Goal: Task Accomplishment & Management: Use online tool/utility

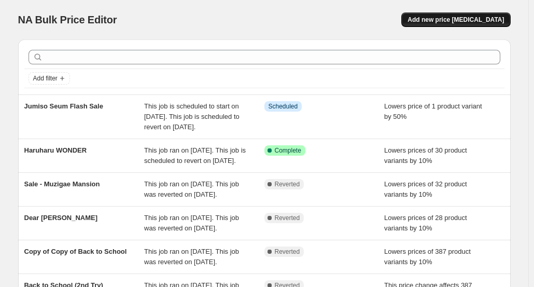
click at [504, 23] on span "Add new price [MEDICAL_DATA]" at bounding box center [455, 20] width 96 height 8
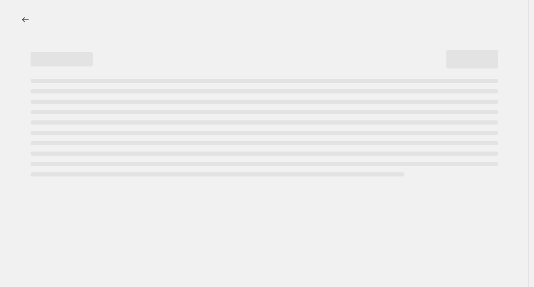
select select "percentage"
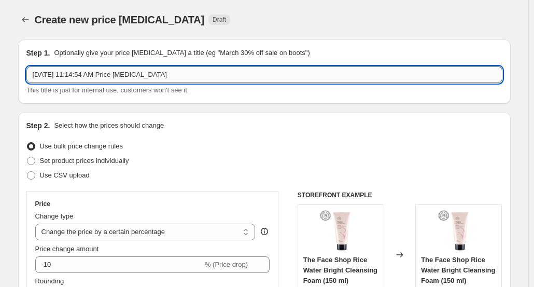
click at [147, 73] on input "[DATE] 11:14:54 AM Price [MEDICAL_DATA]" at bounding box center [264, 74] width 476 height 17
paste input "[PERSON_NAME]"
type input "[PERSON_NAME]"
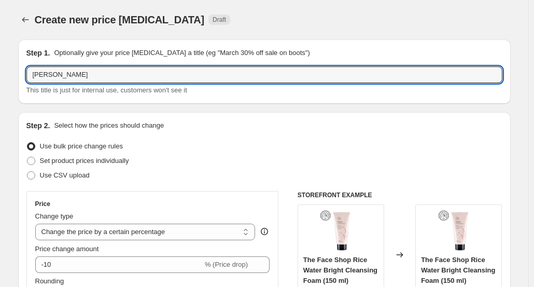
click at [220, 127] on div "Step 2. Select how the prices should change" at bounding box center [264, 125] width 476 height 10
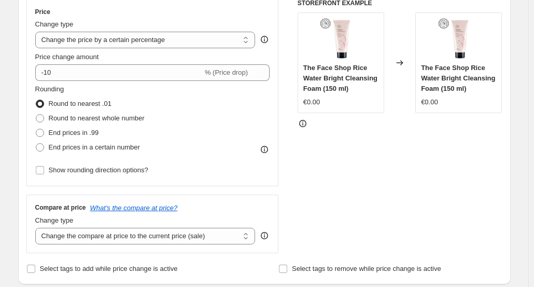
scroll to position [221, 0]
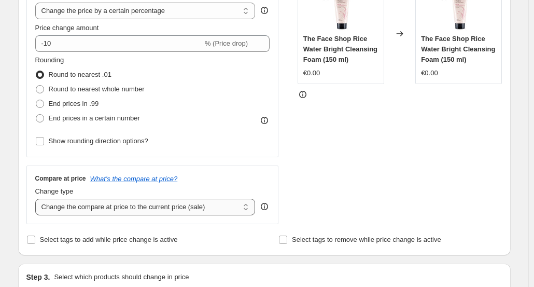
click at [128, 206] on select "Change the compare at price to the current price (sale) Change the compare at p…" at bounding box center [145, 206] width 220 height 17
select select "no_change"
click at [37, 198] on select "Change the compare at price to the current price (sale) Change the compare at p…" at bounding box center [145, 206] width 220 height 17
click at [306, 172] on div "STOREFRONT EXAMPLE The Face Shop Rice Water Bright Cleansing Foam (150 ml) €0.0…" at bounding box center [399, 97] width 205 height 254
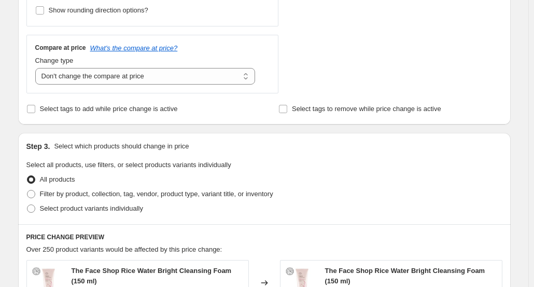
scroll to position [433, 0]
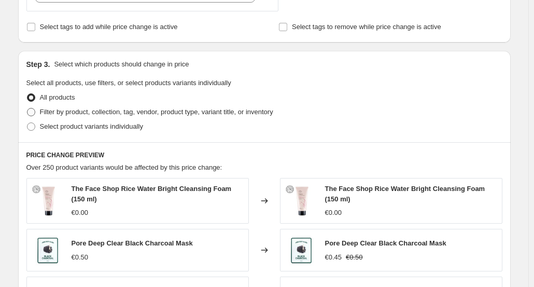
click at [106, 114] on span "Filter by product, collection, tag, vendor, product type, variant title, or inv…" at bounding box center [156, 112] width 233 height 8
click at [27, 108] on input "Filter by product, collection, tag, vendor, product type, variant title, or inv…" at bounding box center [27, 108] width 1 height 1
radio input "true"
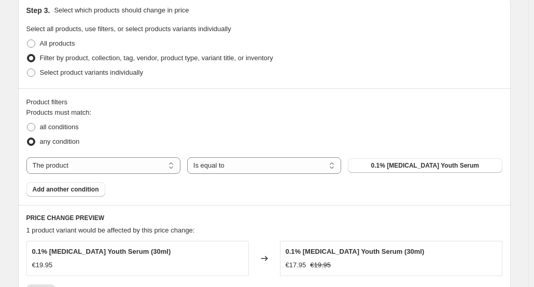
scroll to position [489, 0]
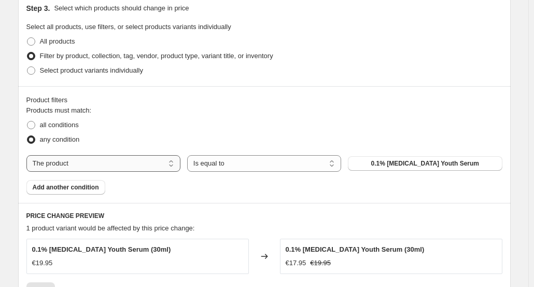
click at [137, 169] on select "The product The product's collection The product's tag The product's vendor The…" at bounding box center [103, 163] width 154 height 17
select select "vendor"
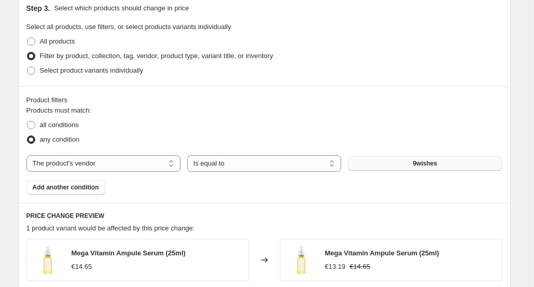
click at [424, 161] on span "9wishes" at bounding box center [424, 163] width 24 height 8
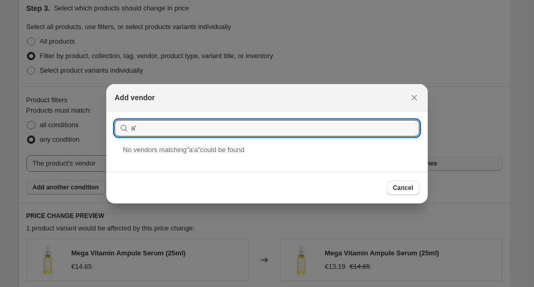
type input "a"
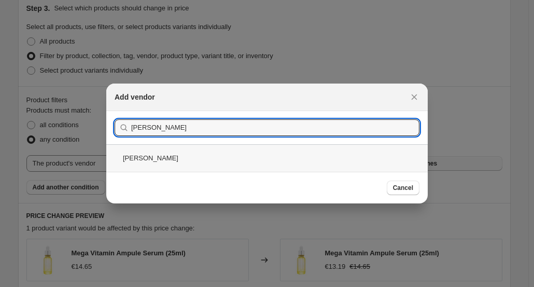
type input "[PERSON_NAME]"
click at [241, 154] on div "[PERSON_NAME]" at bounding box center [266, 157] width 321 height 27
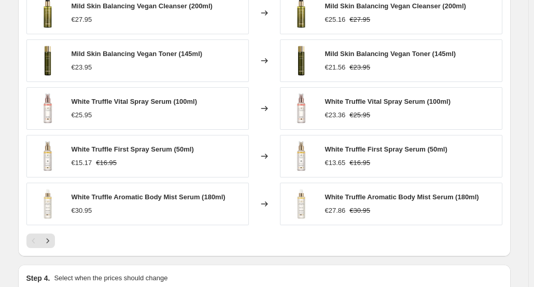
scroll to position [739, 0]
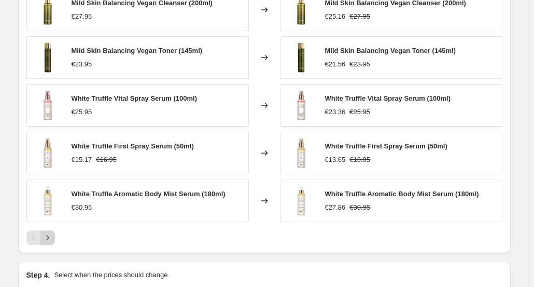
click at [51, 234] on icon "Next" at bounding box center [47, 237] width 10 height 10
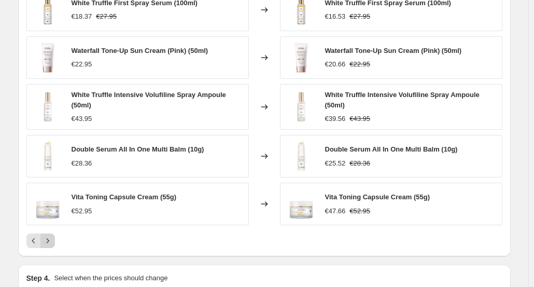
click at [51, 235] on icon "Next" at bounding box center [47, 240] width 10 height 10
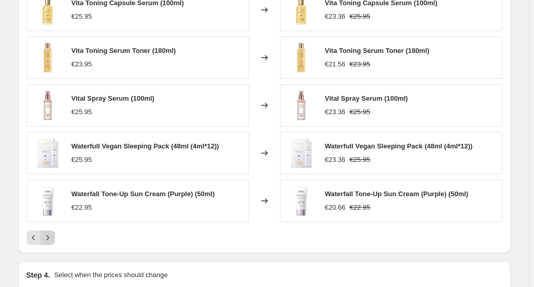
click at [51, 234] on icon "Next" at bounding box center [47, 237] width 10 height 10
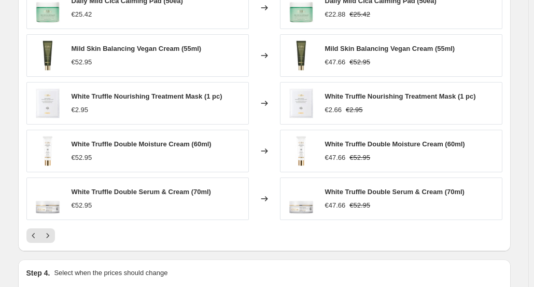
scroll to position [862, 0]
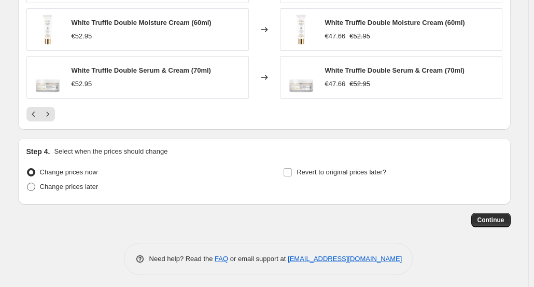
click at [81, 187] on span "Change prices later" at bounding box center [69, 186] width 59 height 8
click at [27, 183] on input "Change prices later" at bounding box center [27, 182] width 1 height 1
radio input "true"
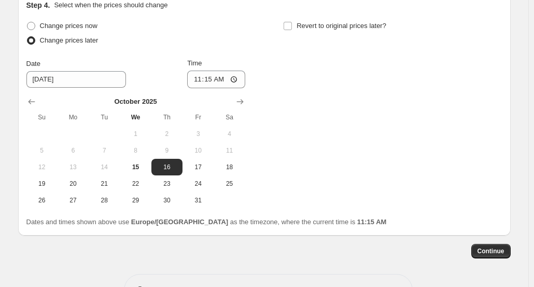
scroll to position [1040, 0]
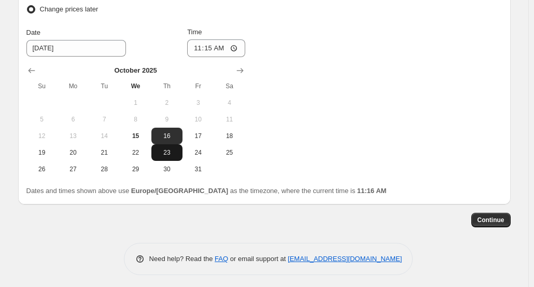
click at [175, 154] on button "23" at bounding box center [166, 152] width 31 height 17
type input "[DATE]"
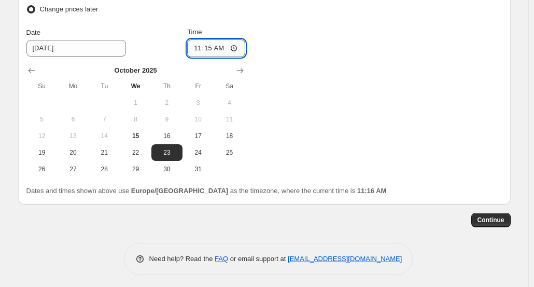
click at [211, 50] on input "11:15" at bounding box center [216, 48] width 58 height 18
type input "00:05"
click at [335, 56] on div "Change prices now Change prices later Date [DATE] Time 00:[DATE] Mo Tu We Th Fr…" at bounding box center [264, 83] width 476 height 190
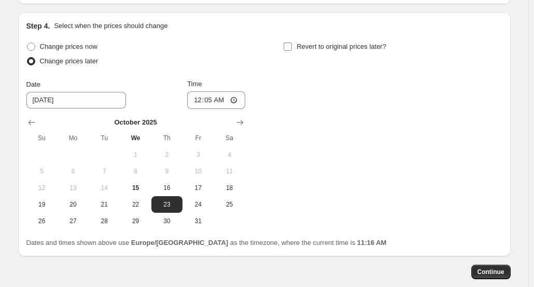
click at [328, 46] on span "Revert to original prices later?" at bounding box center [341, 46] width 90 height 8
click at [292, 46] on input "Revert to original prices later?" at bounding box center [287, 46] width 8 height 8
checkbox input "true"
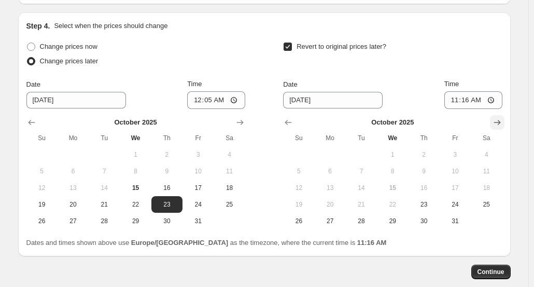
click at [504, 116] on button "Show next month, November 2025" at bounding box center [497, 122] width 15 height 15
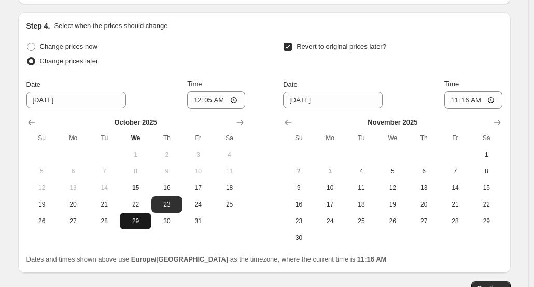
click at [134, 222] on button "29" at bounding box center [135, 220] width 31 height 17
click at [168, 200] on span "23" at bounding box center [166, 204] width 23 height 8
type input "[DATE]"
click at [290, 121] on icon "Show previous month, October 2025" at bounding box center [288, 122] width 10 height 10
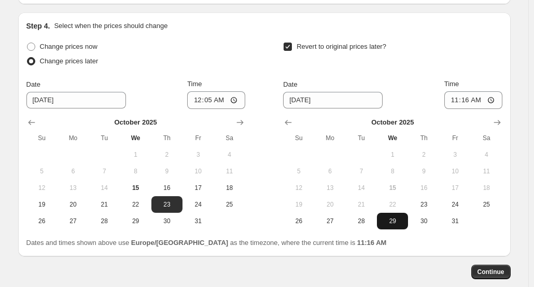
click at [394, 219] on span "29" at bounding box center [392, 221] width 23 height 8
type input "[DATE]"
click at [469, 99] on input "11:16" at bounding box center [473, 100] width 58 height 18
type input "23:59"
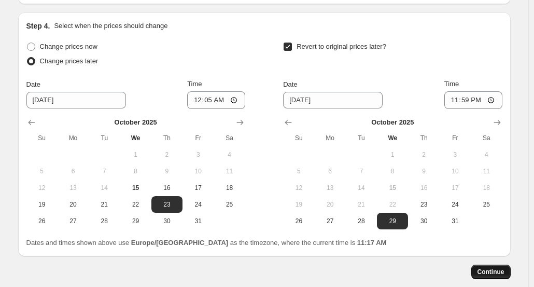
click at [501, 267] on span "Continue" at bounding box center [490, 271] width 27 height 8
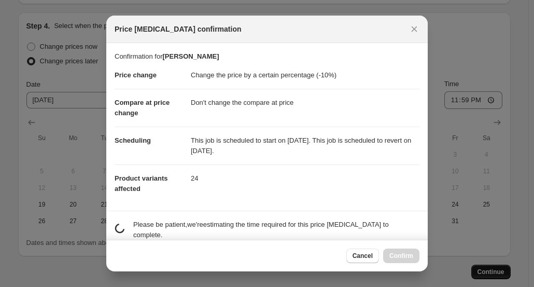
click at [501, 267] on div at bounding box center [267, 143] width 534 height 287
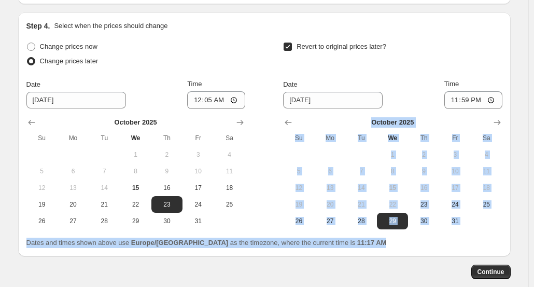
drag, startPoint x: 533, startPoint y: 224, endPoint x: 540, endPoint y: 182, distance: 43.0
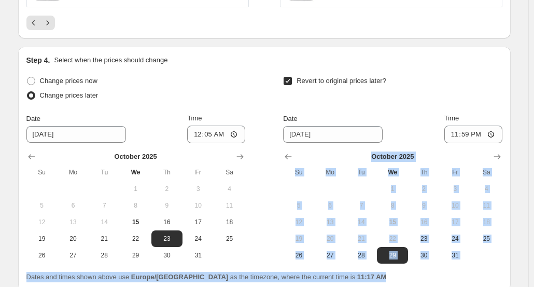
scroll to position [1040, 0]
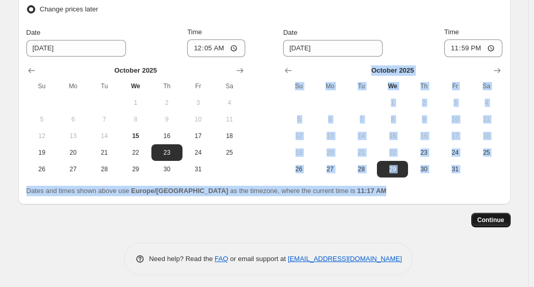
click at [492, 216] on span "Continue" at bounding box center [490, 220] width 27 height 8
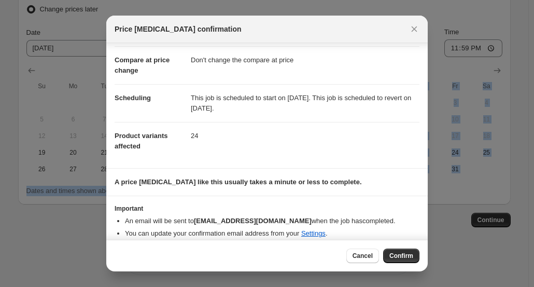
scroll to position [51, 0]
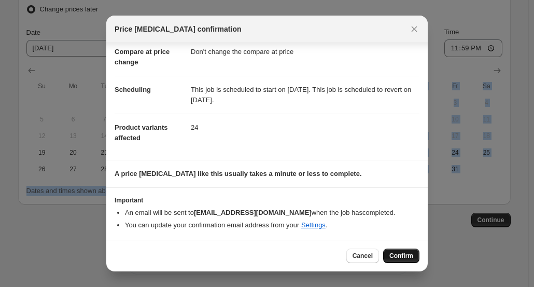
click at [397, 258] on span "Confirm" at bounding box center [401, 255] width 24 height 8
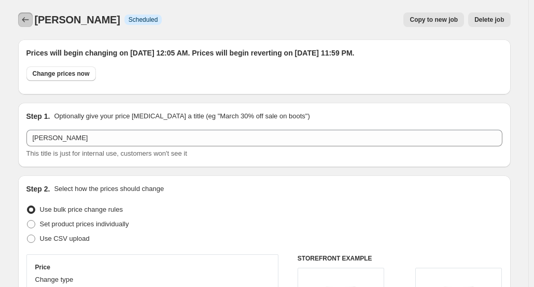
click at [27, 20] on icon "Price change jobs" at bounding box center [25, 20] width 10 height 10
